Goal: Task Accomplishment & Management: Manage account settings

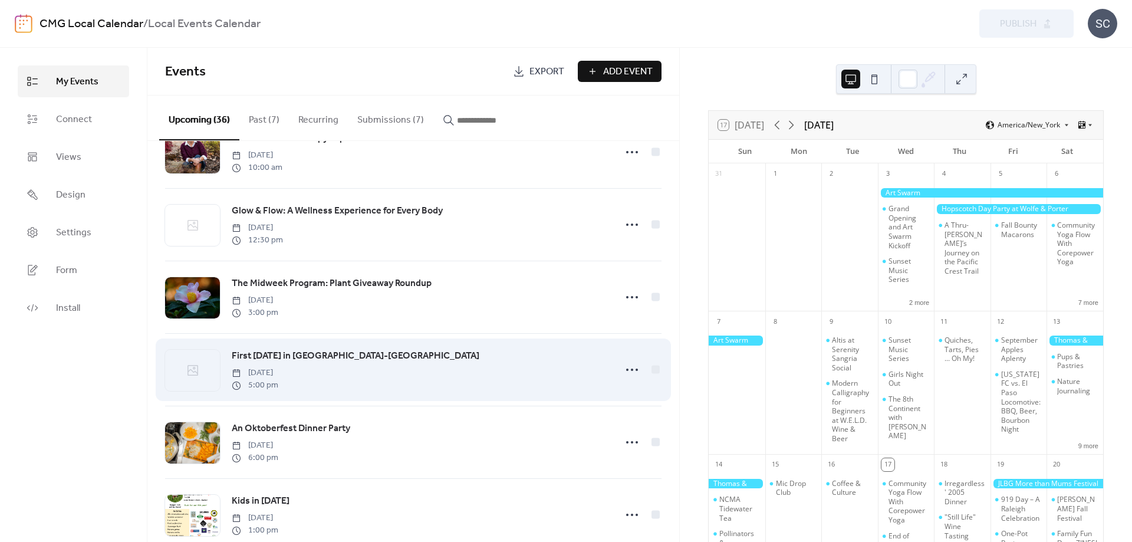
scroll to position [1012, 0]
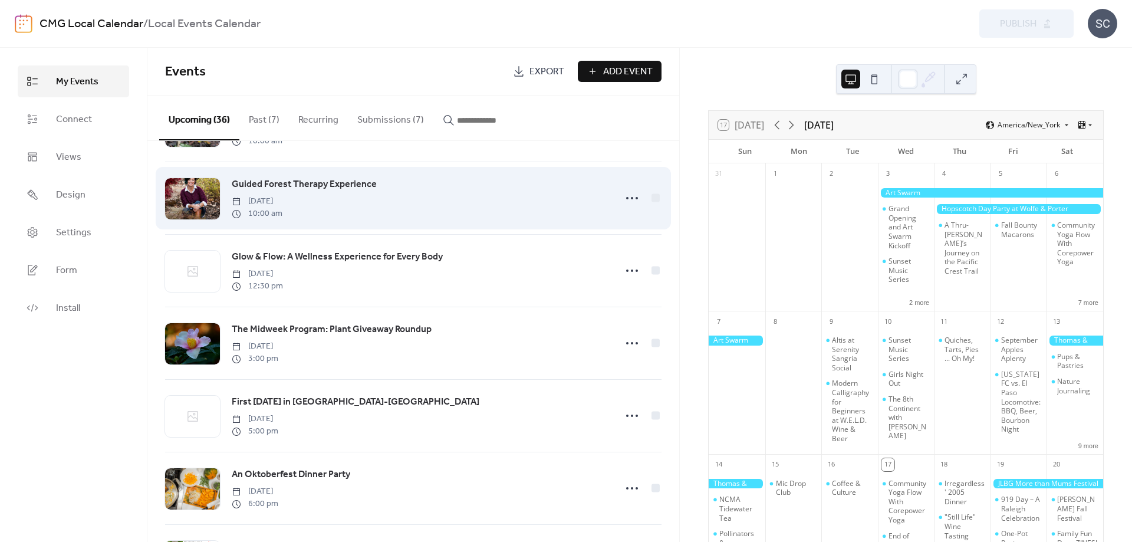
click at [288, 192] on span "Guided Forest Therapy Experience" at bounding box center [304, 185] width 145 height 14
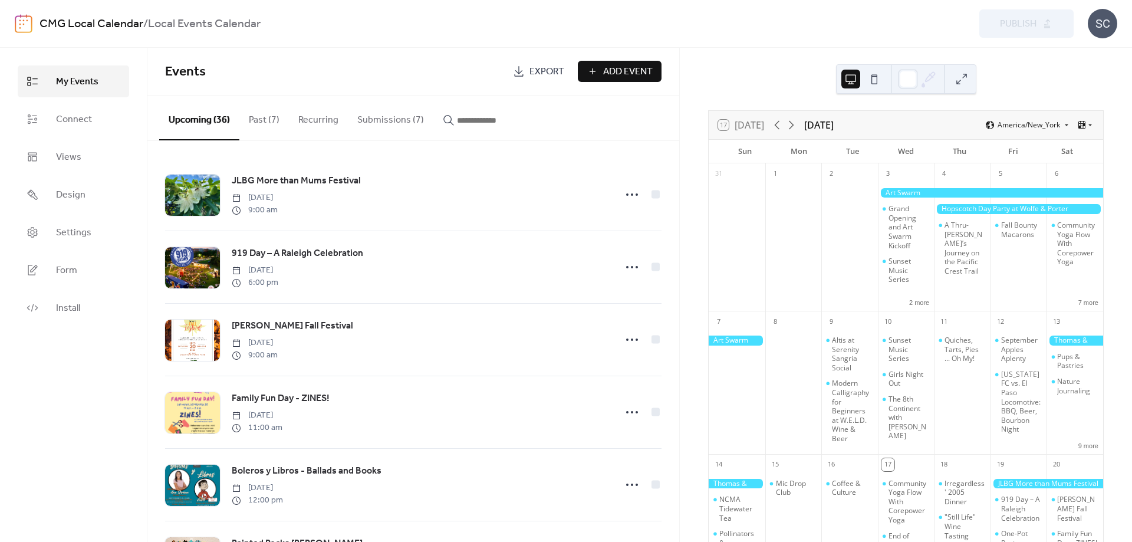
click at [381, 115] on button "Submissions (7)" at bounding box center [391, 118] width 86 height 44
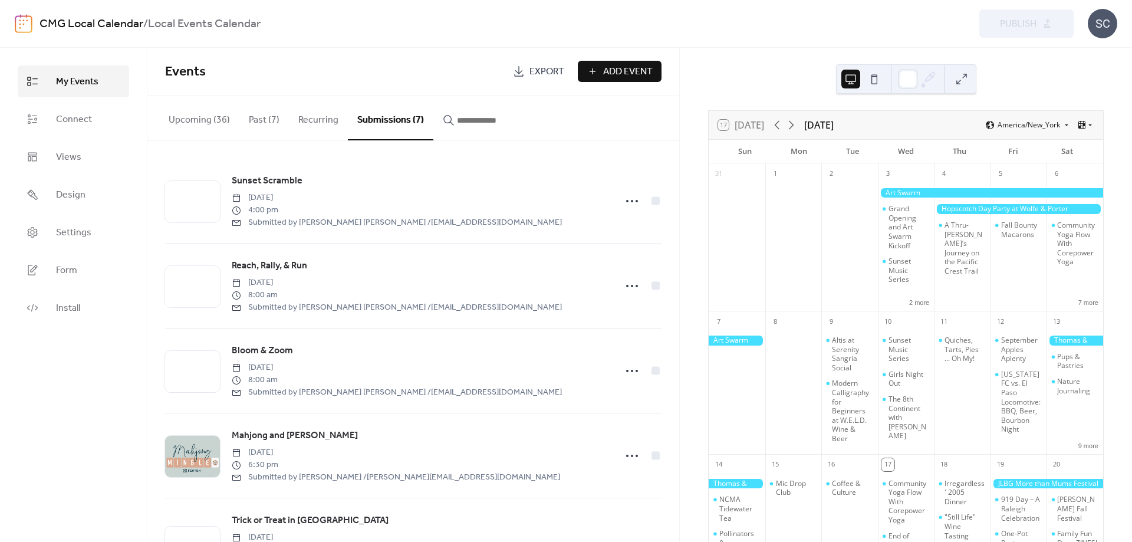
click at [189, 120] on button "Upcoming (36)" at bounding box center [199, 118] width 80 height 44
